Goal: Task Accomplishment & Management: Complete application form

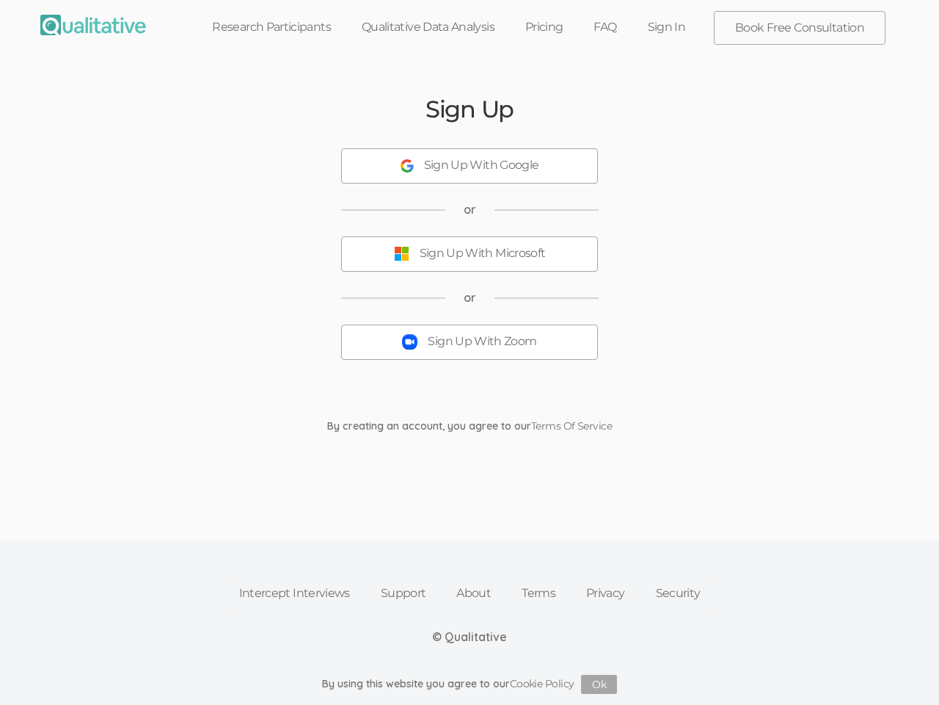
click at [470, 352] on button "Sign Up With Zoom" at bounding box center [469, 341] width 257 height 35
click at [470, 166] on div "Sign Up With Google" at bounding box center [481, 165] width 115 height 17
click at [470, 254] on div "Sign Up With Microsoft" at bounding box center [483, 253] width 126 height 17
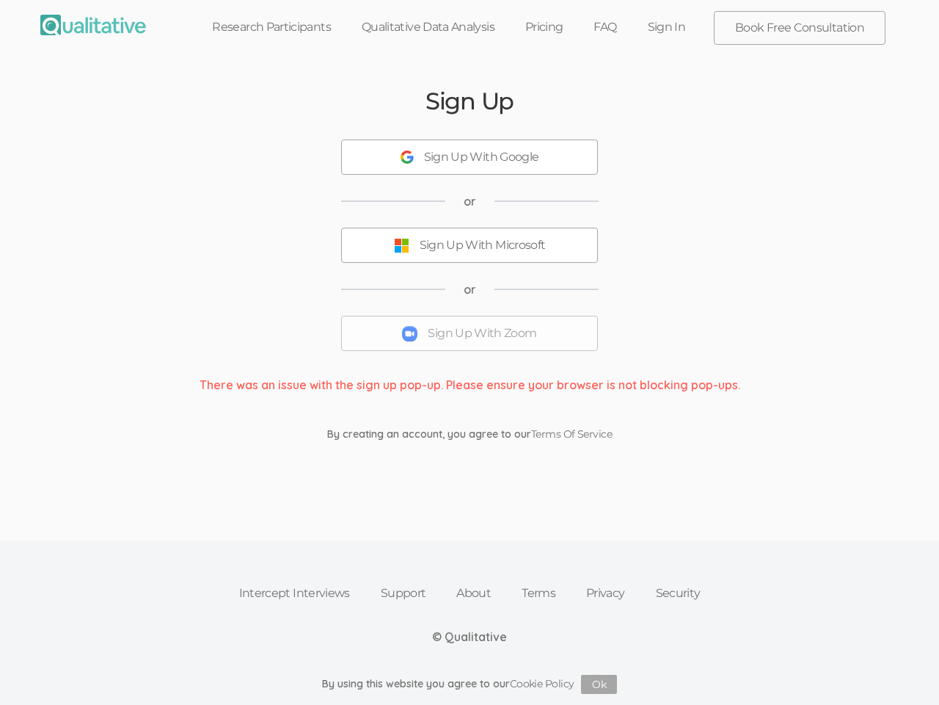
click at [600, 684] on button "Ok" at bounding box center [599, 683] width 36 height 19
